Goal: Task Accomplishment & Management: Use online tool/utility

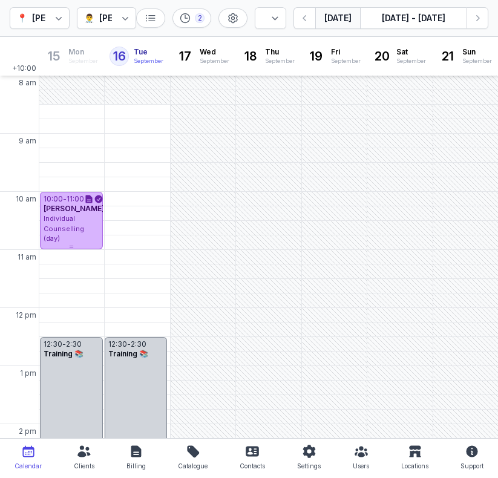
select select "week"
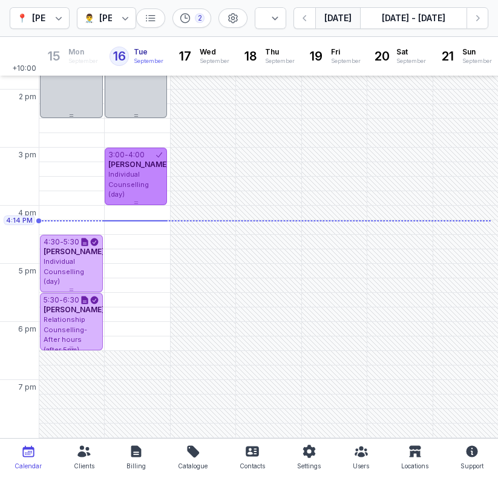
click at [145, 196] on div "3:00 - 4:00 [PERSON_NAME] Individual Counselling (day)" at bounding box center [136, 176] width 63 height 57
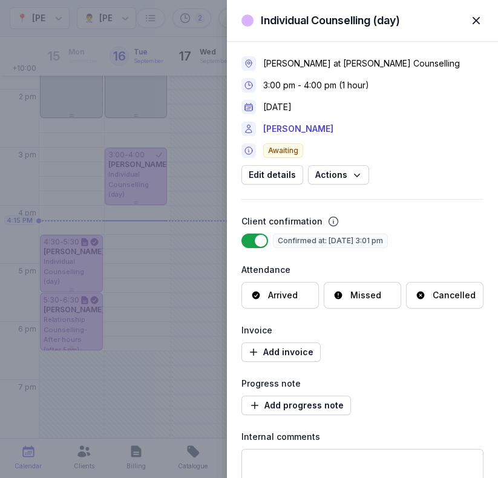
click at [276, 294] on div "Arrived" at bounding box center [283, 295] width 30 height 12
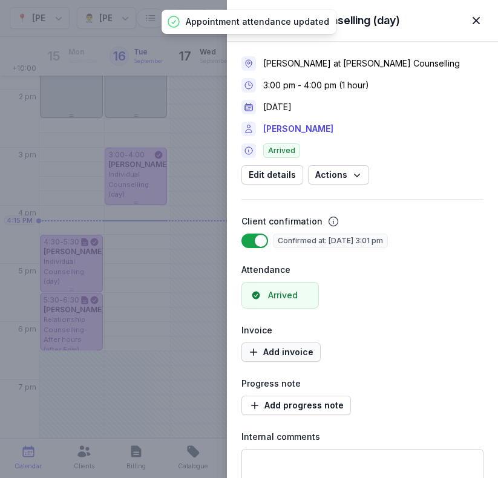
click at [268, 353] on span "Add invoice" at bounding box center [281, 352] width 65 height 15
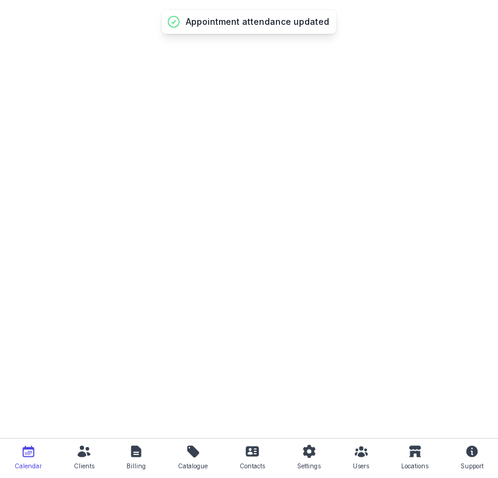
select select "week"
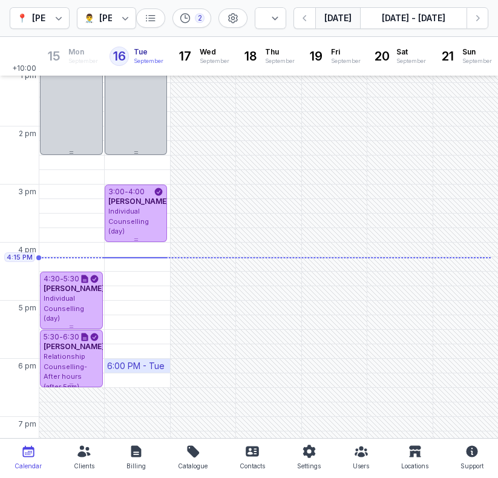
scroll to position [328, 0]
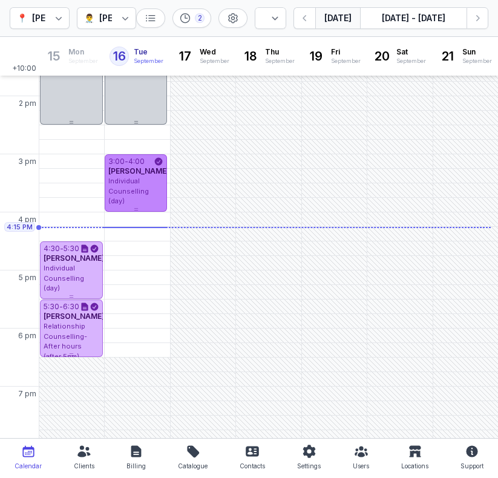
click at [136, 196] on div "3:00 - 4:00 [PERSON_NAME] Individual Counselling (day)" at bounding box center [136, 182] width 63 height 57
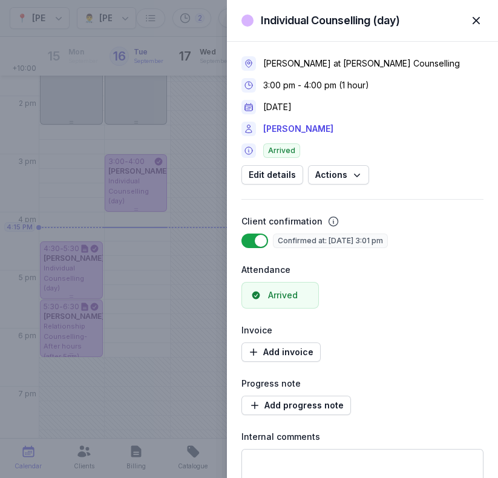
scroll to position [48, 0]
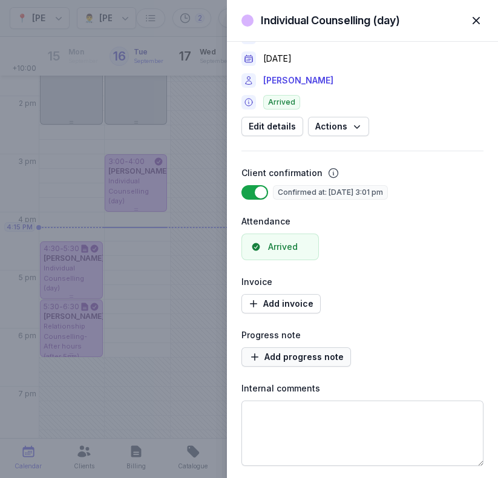
click at [285, 360] on span "Add progress note" at bounding box center [296, 357] width 95 height 15
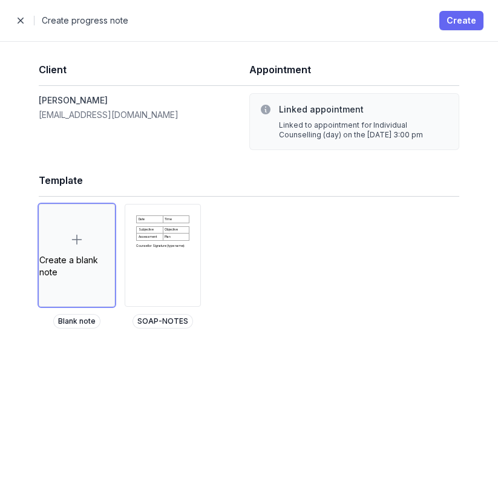
click at [449, 24] on span "Create" at bounding box center [461, 20] width 30 height 15
select select
select select "***"
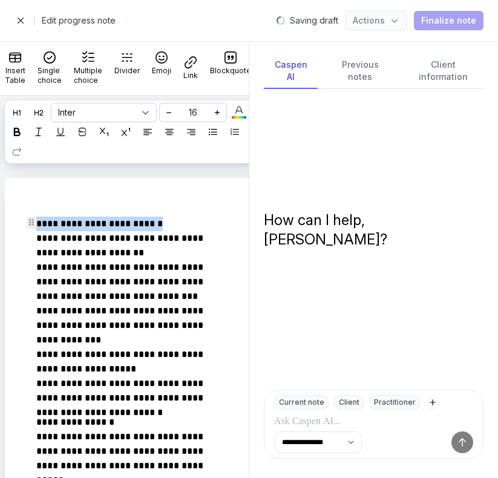
drag, startPoint x: 174, startPoint y: 223, endPoint x: 5, endPoint y: 220, distance: 168.8
click at [21, 129] on icon at bounding box center [17, 132] width 8 height 8
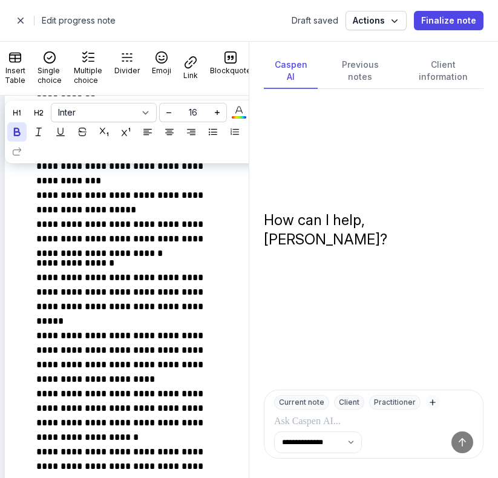
scroll to position [156, 0]
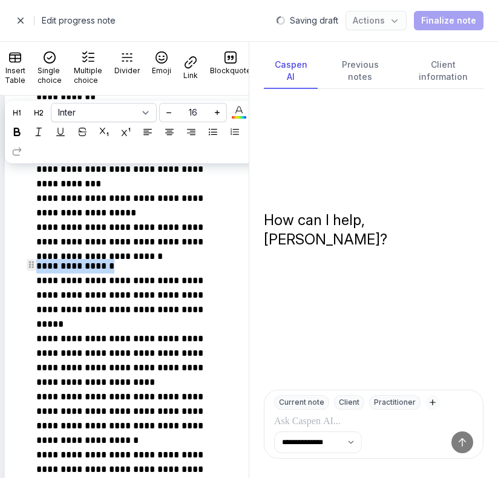
drag, startPoint x: 126, startPoint y: 265, endPoint x: 18, endPoint y: 267, distance: 107.7
click at [18, 267] on div "**********" at bounding box center [136, 443] width 239 height 784
click at [21, 131] on icon at bounding box center [17, 132] width 8 height 8
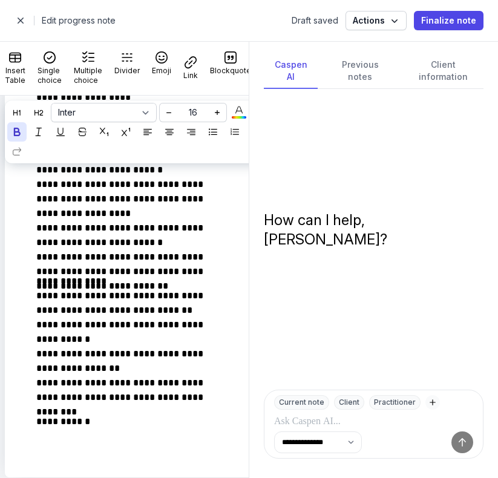
scroll to position [578, 0]
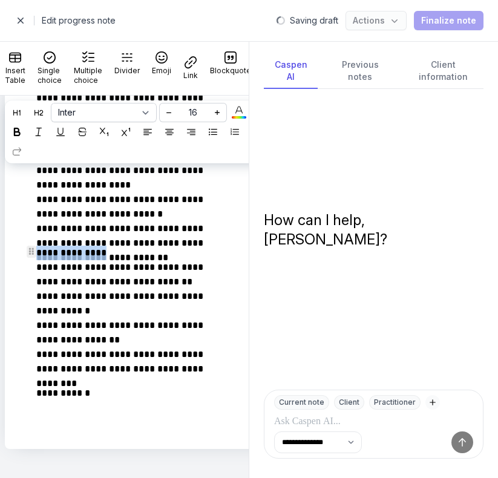
drag, startPoint x: 104, startPoint y: 246, endPoint x: 24, endPoint y: 245, distance: 79.8
click at [24, 245] on div "**********" at bounding box center [136, 28] width 239 height 784
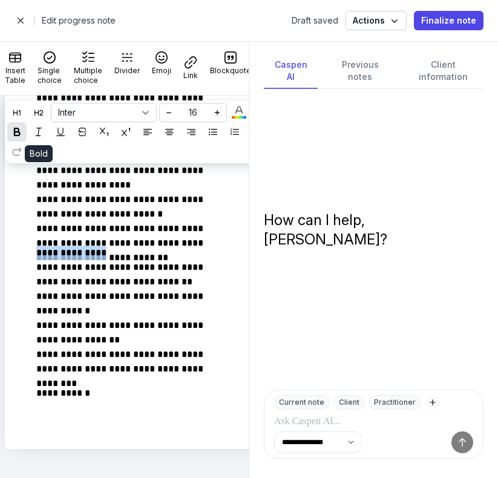
click at [21, 134] on icon at bounding box center [17, 132] width 8 height 8
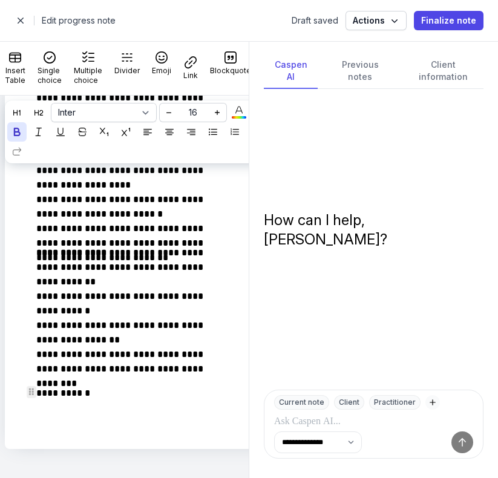
click at [102, 386] on p "**********" at bounding box center [133, 393] width 194 height 15
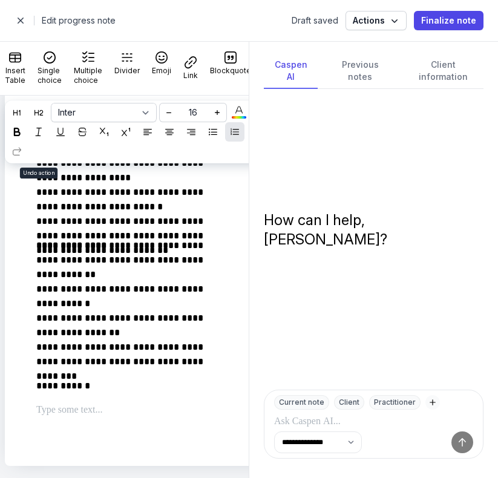
click at [225, 142] on button "1 2 3" at bounding box center [234, 131] width 19 height 19
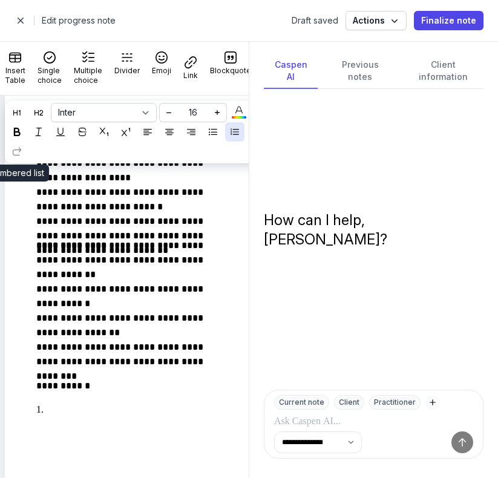
click at [230, 136] on icon "1 2 3" at bounding box center [234, 132] width 8 height 8
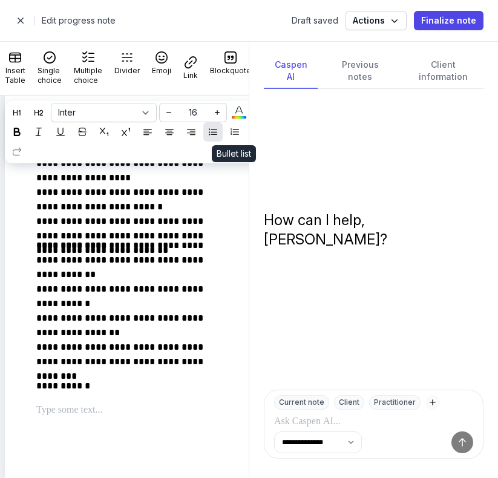
click at [220, 135] on div at bounding box center [213, 132] width 15 height 15
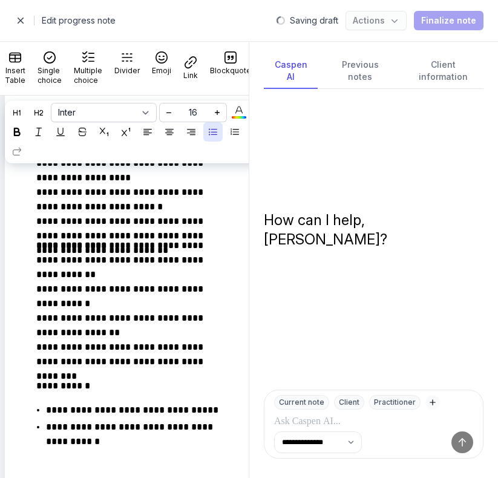
click at [21, 25] on span "button" at bounding box center [20, 20] width 24 height 24
click at [23, 19] on span "button" at bounding box center [20, 20] width 24 height 24
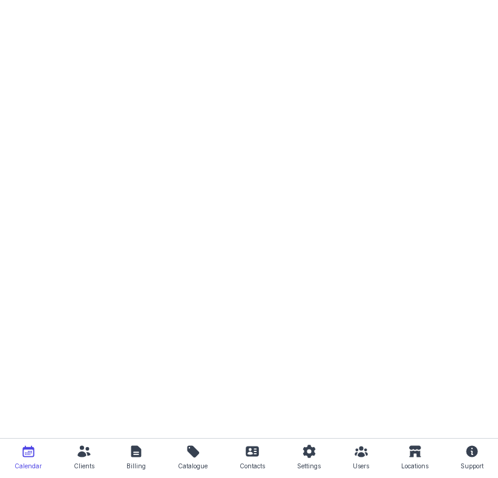
select select "week"
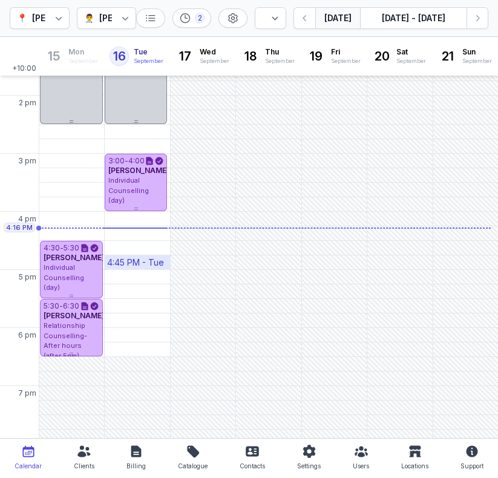
scroll to position [329, 0]
